Goal: Task Accomplishment & Management: Use online tool/utility

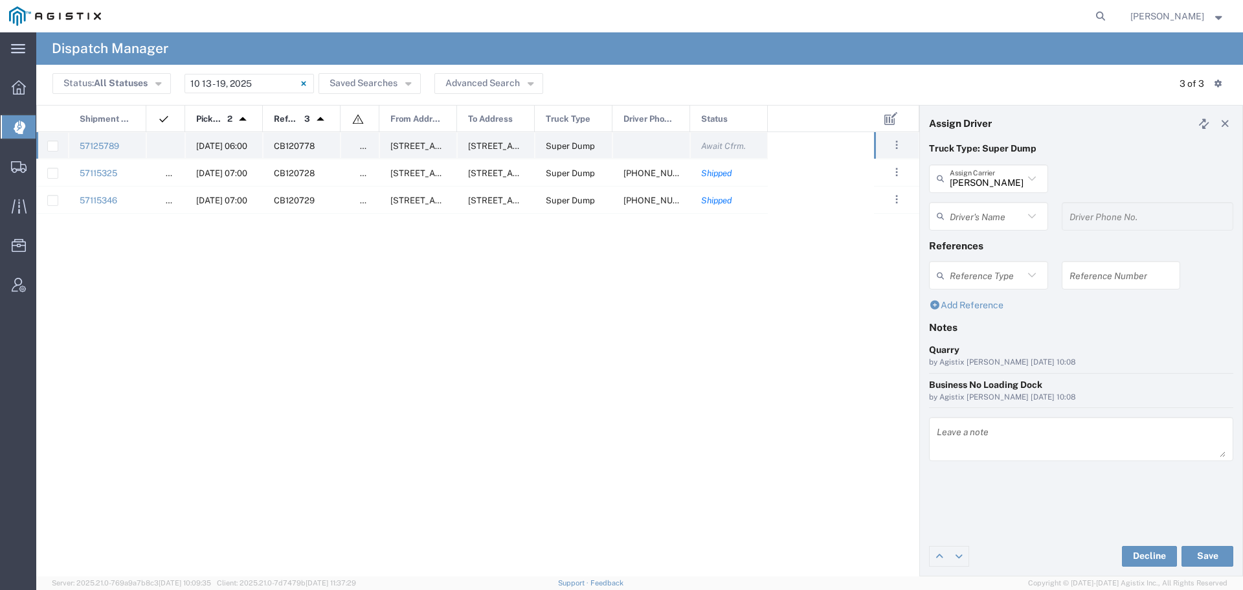
click at [220, 142] on span "10/15/2025, 06:00" at bounding box center [221, 146] width 51 height 10
click at [218, 147] on span "10/15/2025, 06:00" at bounding box center [221, 146] width 51 height 10
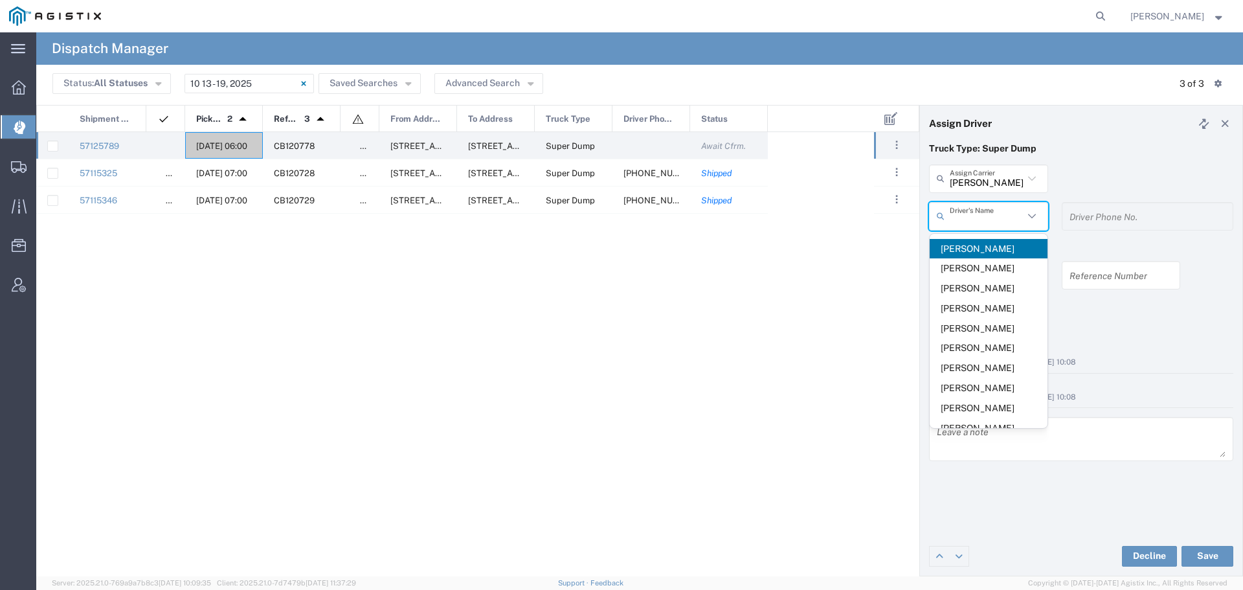
click at [1023, 215] on input "text" at bounding box center [987, 216] width 74 height 23
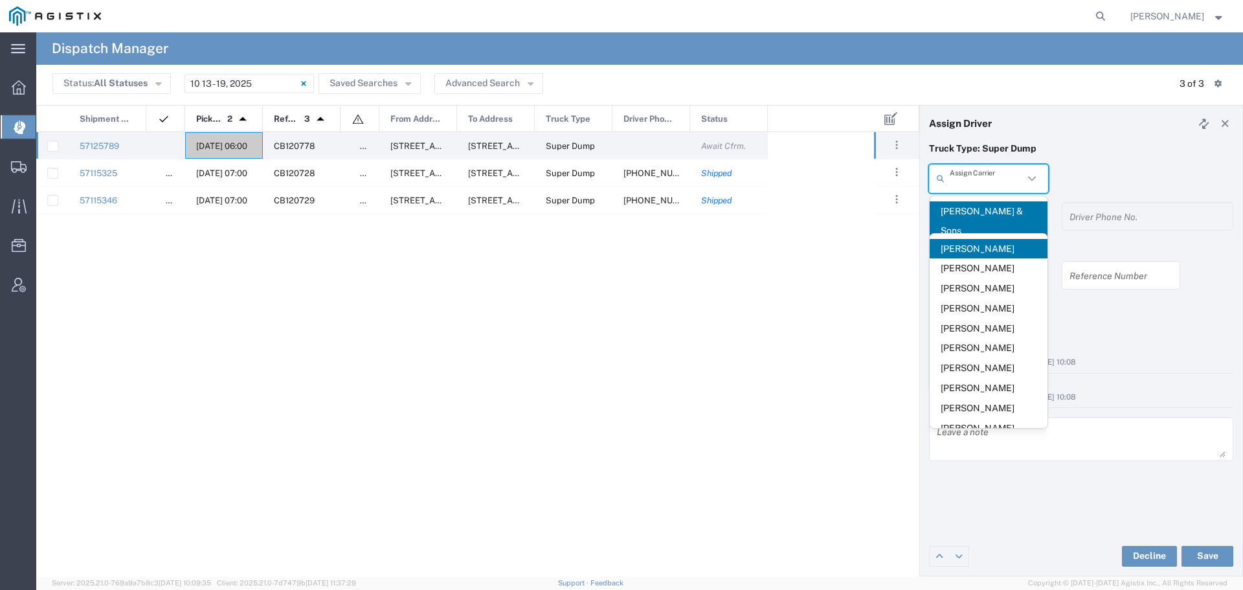
click at [1016, 180] on input "text" at bounding box center [987, 178] width 74 height 23
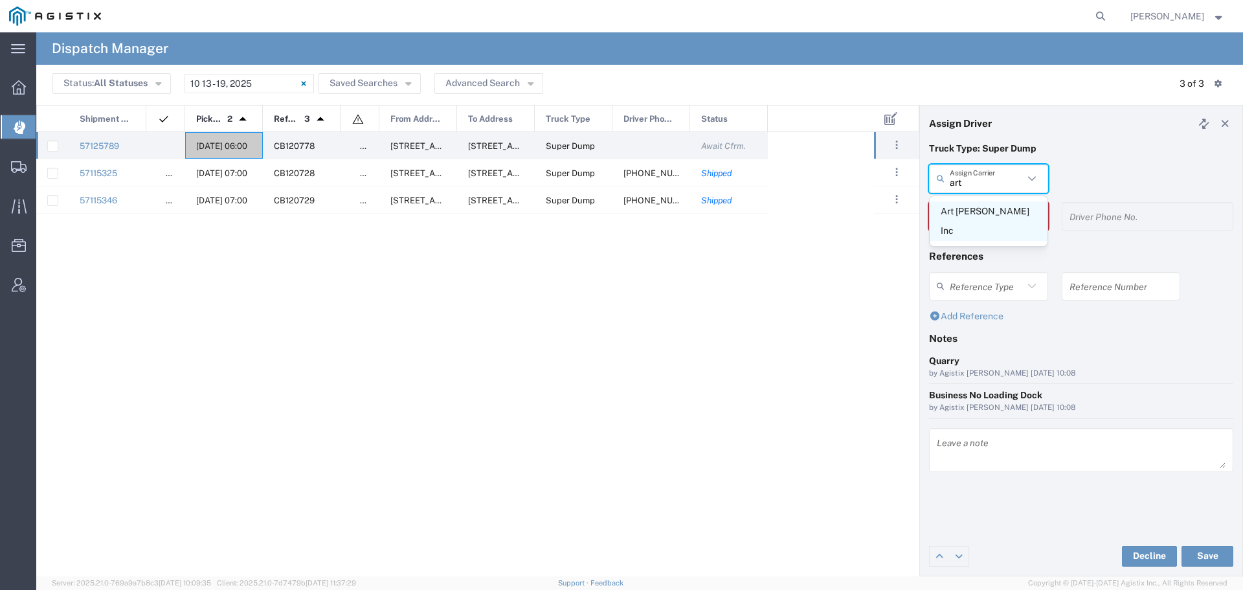
click at [1002, 210] on span "Art Cervantes Inc" at bounding box center [989, 221] width 118 height 40
type input "Art Cervantes Inc"
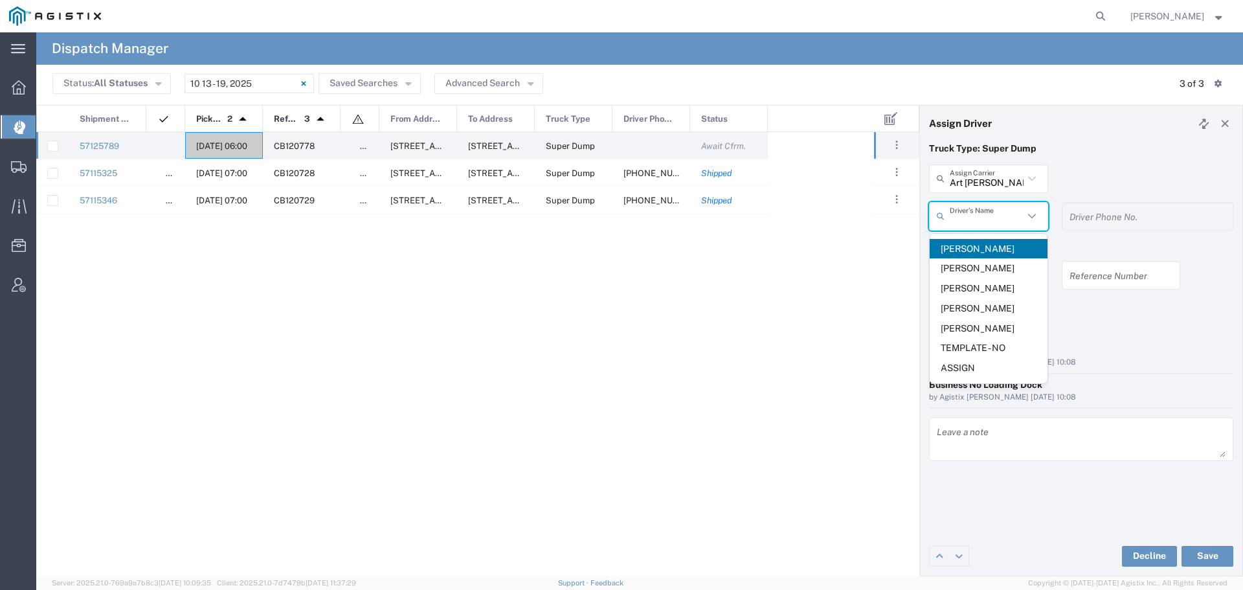
click at [994, 221] on input "text" at bounding box center [987, 216] width 74 height 23
click at [986, 286] on span "Bill Cervantes" at bounding box center [989, 288] width 118 height 20
type input "Bill Cervantes"
type input "209-923-3295"
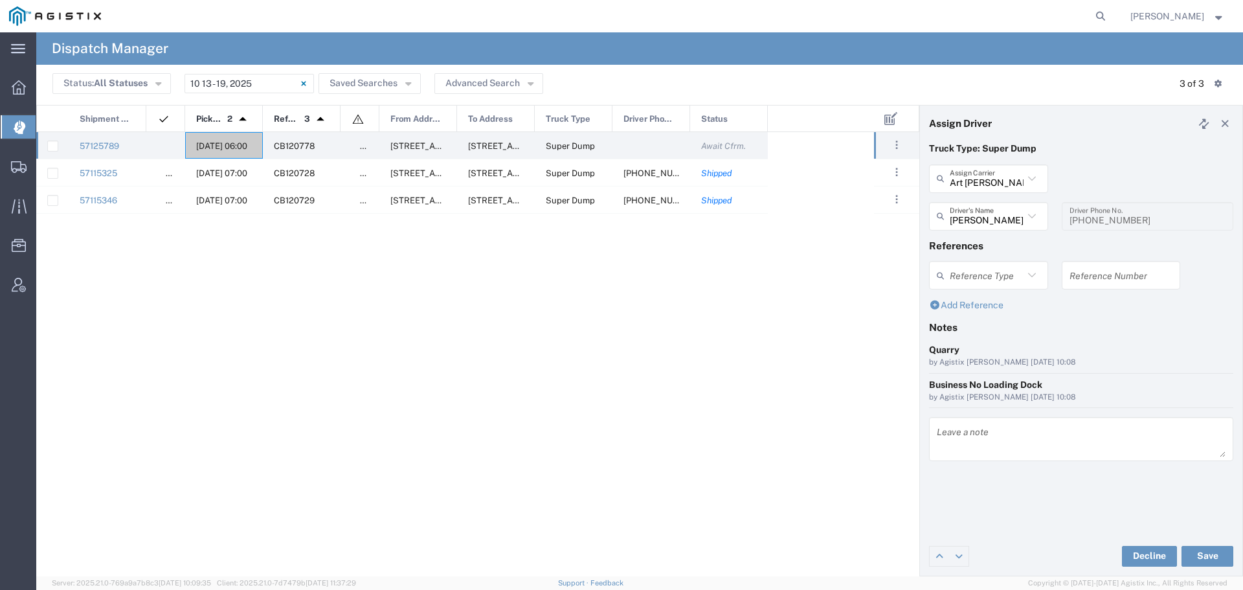
click at [1108, 273] on input "text" at bounding box center [1122, 275] width 104 height 23
type input "WO10303"
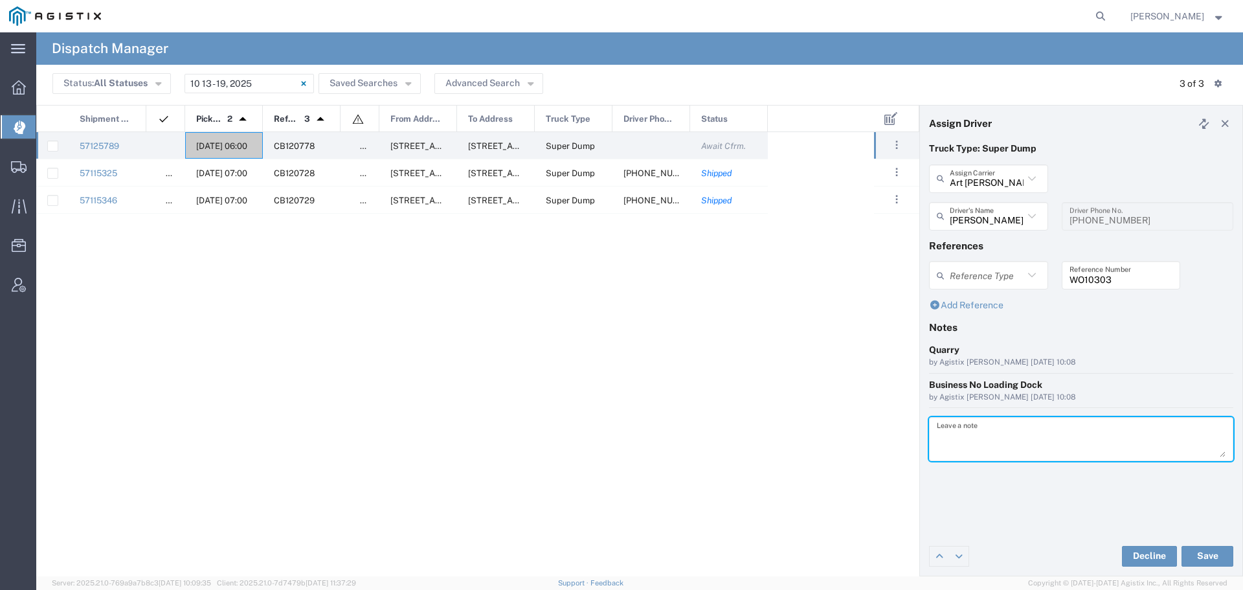
click at [1023, 431] on textarea at bounding box center [1081, 439] width 289 height 36
type textarea "WO10303"
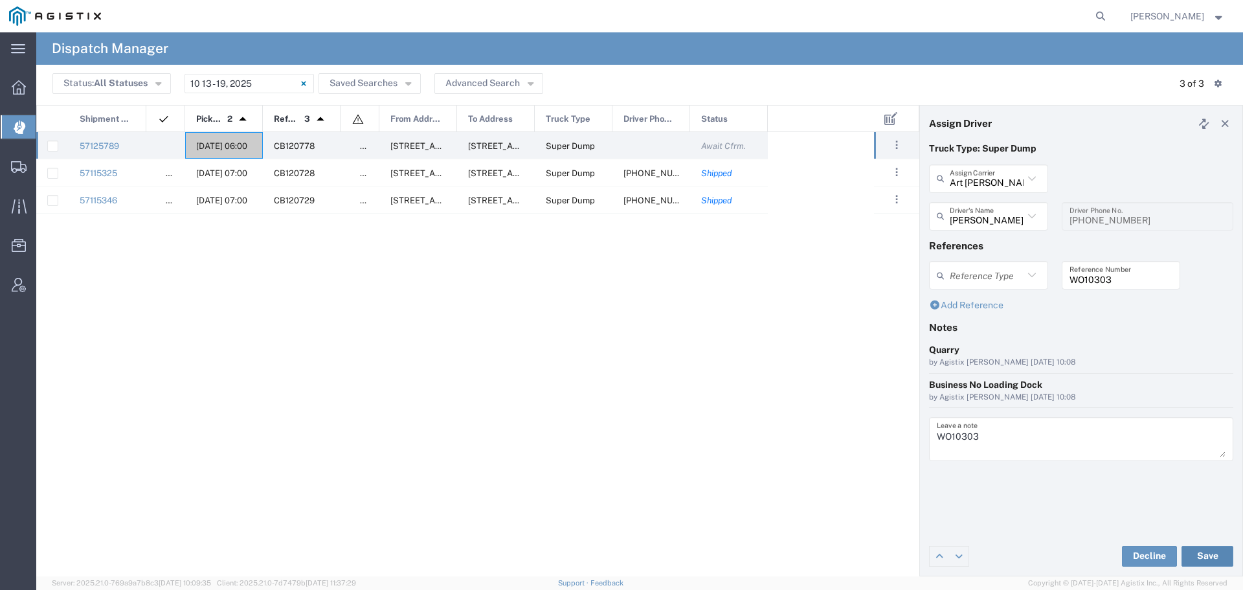
click at [1218, 558] on button "Save" at bounding box center [1208, 556] width 52 height 21
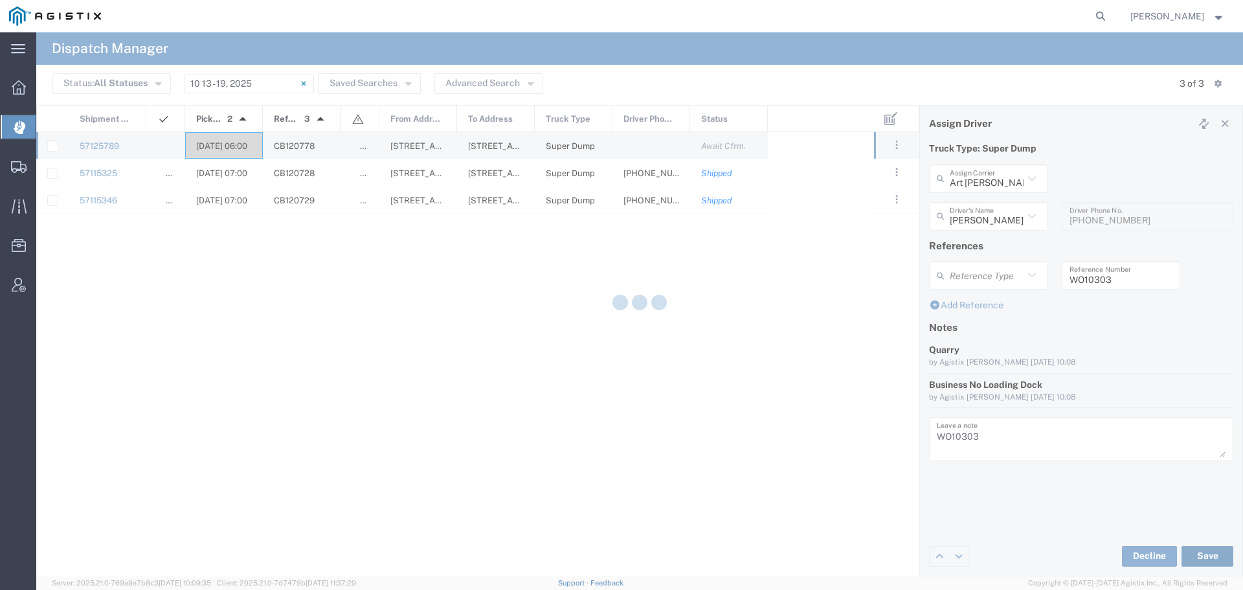
type input "Bill Cervantes"
type input "Art Cervantes Inc"
